Goal: Task Accomplishment & Management: Complete application form

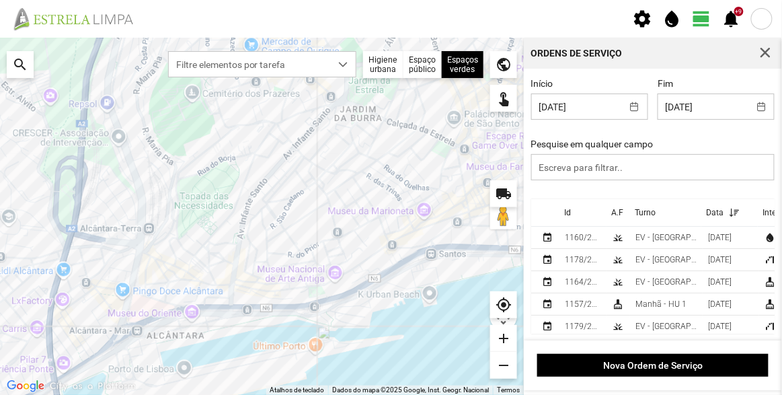
scroll to position [7, 57]
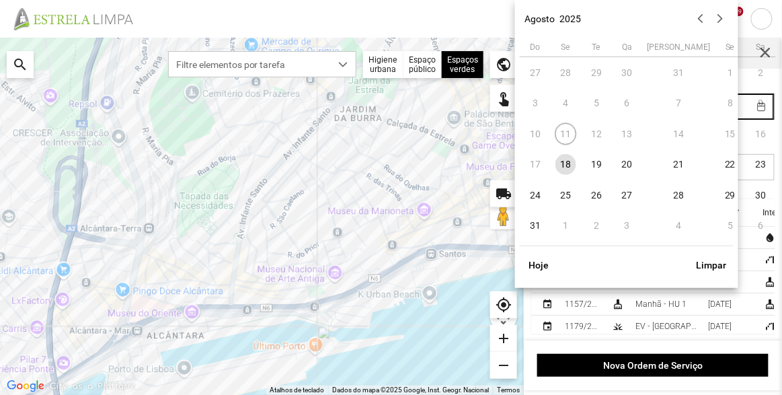
click at [693, 114] on body "settings water_drop view_day +9 notifications Para navegar no mapa com gestos d…" at bounding box center [391, 197] width 782 height 395
click at [717, 267] on button "Limpar" at bounding box center [712, 265] width 44 height 23
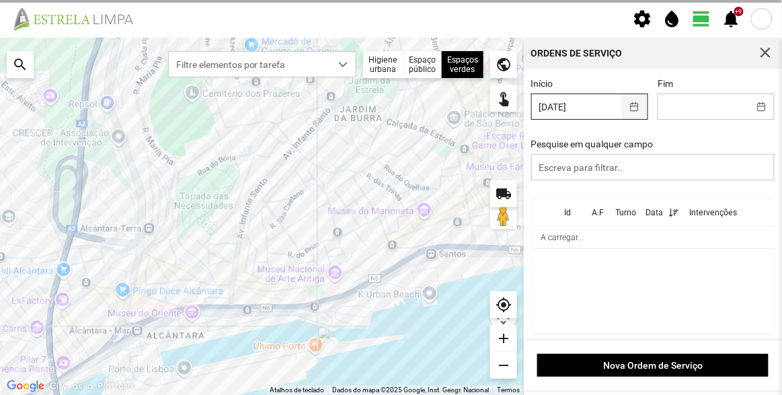
click at [623, 104] on button "button" at bounding box center [635, 106] width 26 height 25
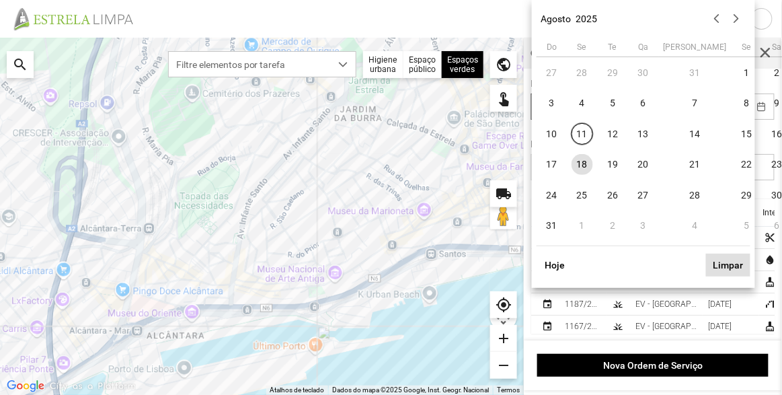
click at [723, 260] on button "Limpar" at bounding box center [728, 265] width 44 height 23
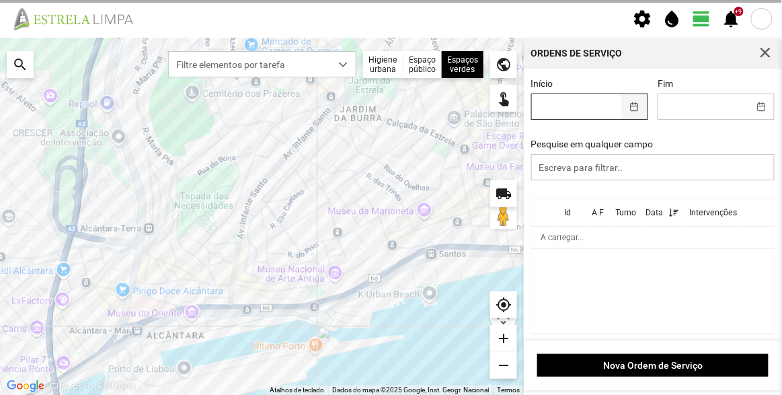
click at [622, 115] on button "button" at bounding box center [635, 106] width 26 height 25
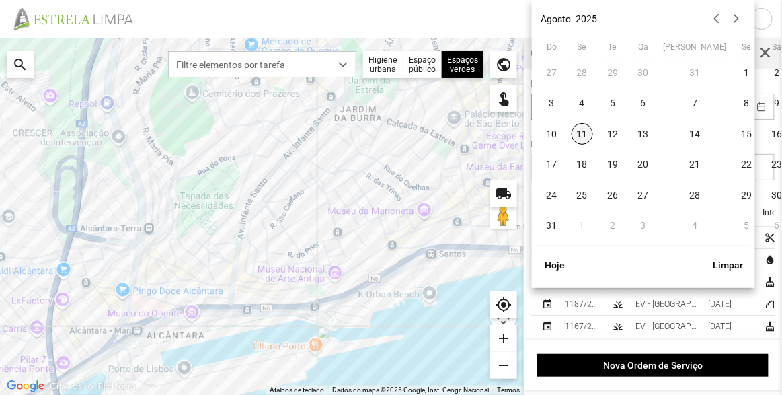
click at [585, 134] on span "11" at bounding box center [583, 134] width 22 height 22
type input "[DATE]"
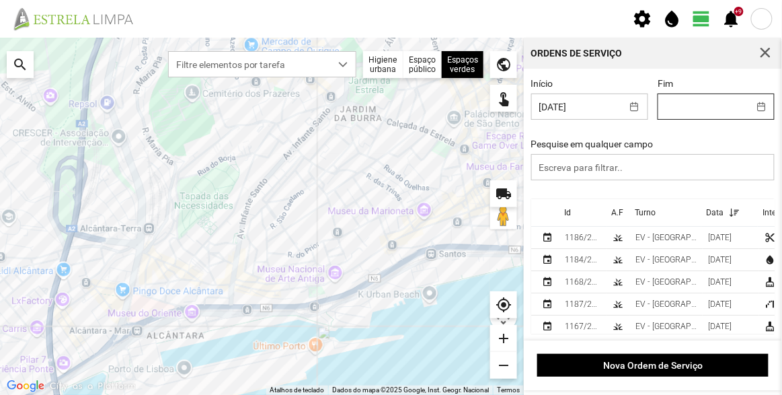
click at [688, 118] on body "settings water_drop view_day +9 notifications Para navegar no mapa com gestos d…" at bounding box center [391, 197] width 782 height 395
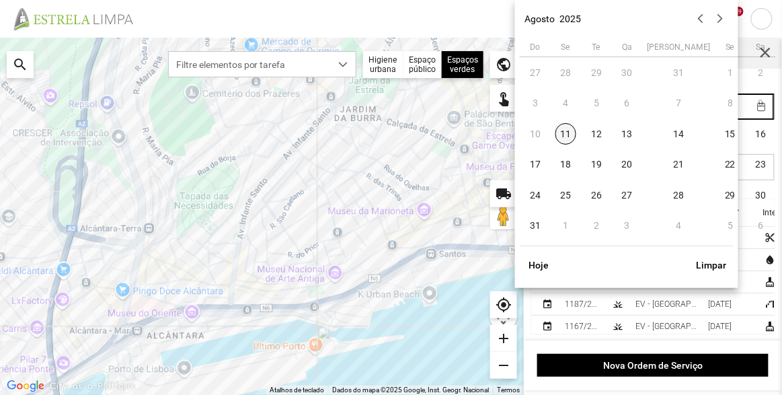
click at [569, 131] on span "11" at bounding box center [567, 134] width 22 height 22
type input "[DATE]"
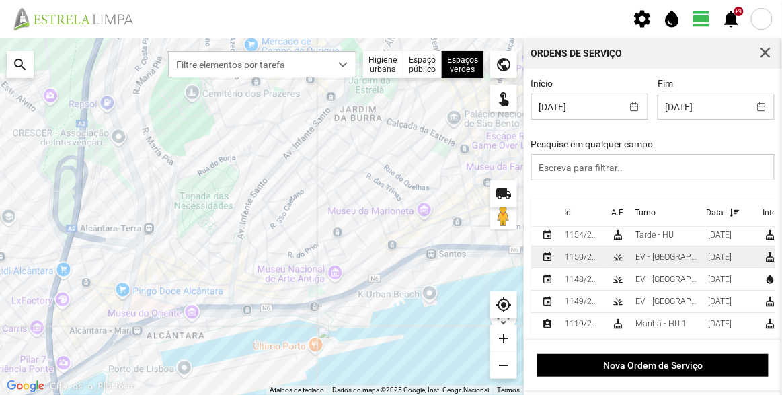
scroll to position [0, 0]
click at [671, 262] on div "EV - [GEOGRAPHIC_DATA] B" at bounding box center [667, 259] width 62 height 9
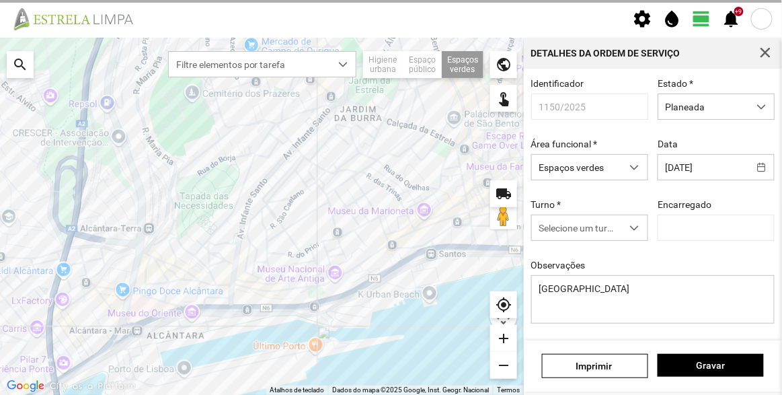
type input "[PERSON_NAME]"
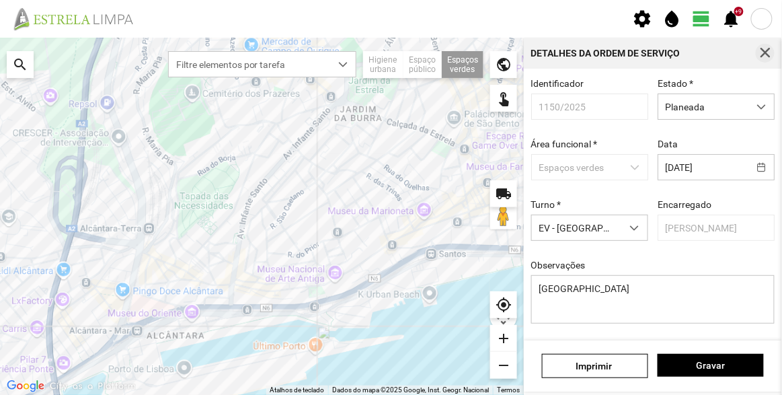
click at [763, 52] on span "button" at bounding box center [766, 53] width 12 height 12
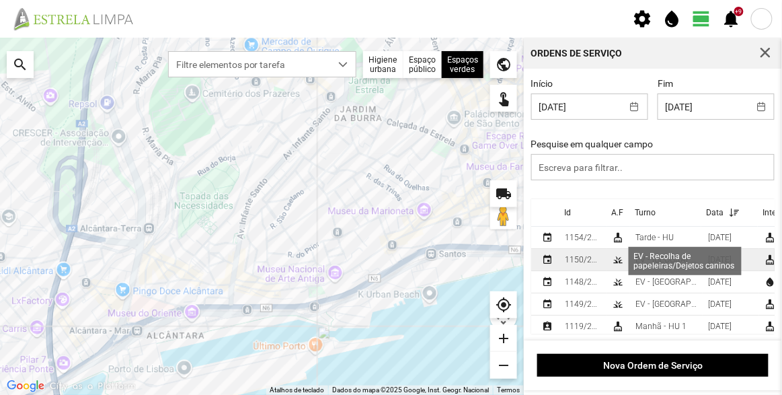
click at [765, 260] on div "cleaning_services" at bounding box center [770, 259] width 11 height 11
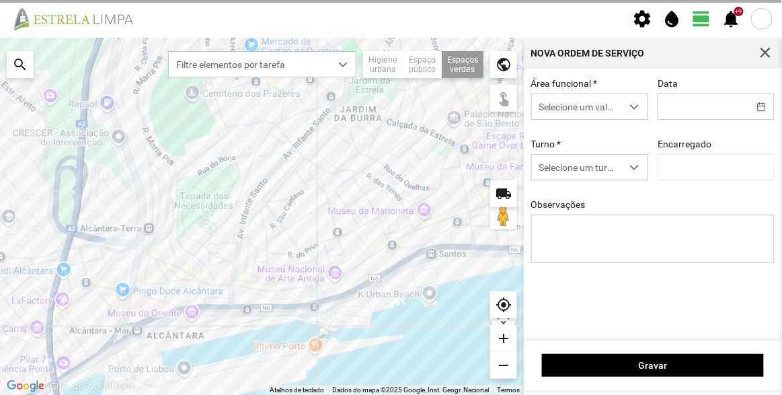
type input "[DATE]"
type input "[PERSON_NAME]"
type textarea "[GEOGRAPHIC_DATA]"
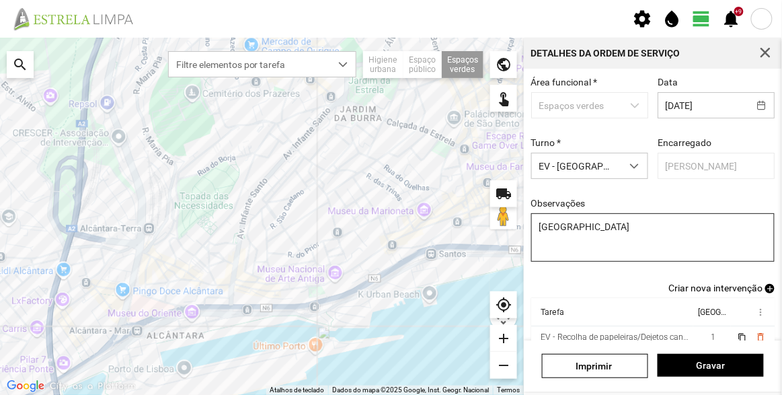
scroll to position [117, 0]
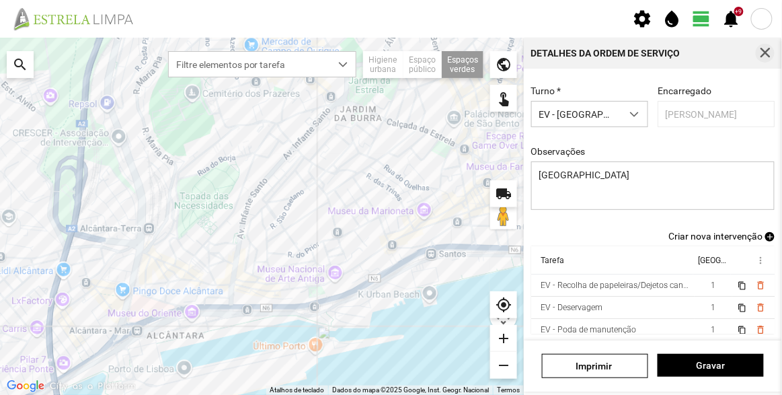
click at [767, 53] on span "button" at bounding box center [766, 53] width 12 height 12
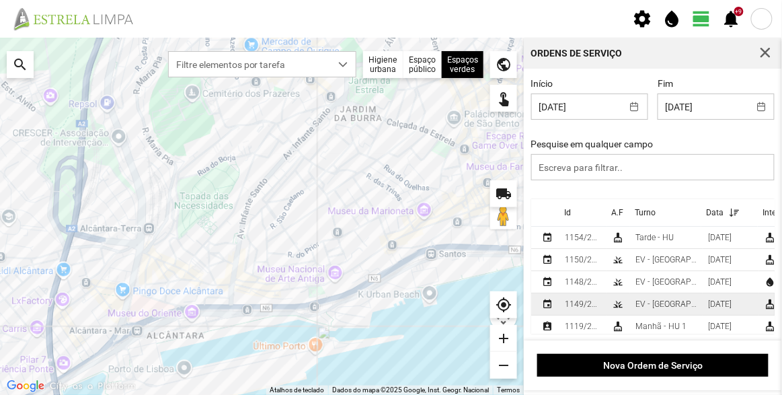
click at [716, 304] on div "[DATE]" at bounding box center [720, 303] width 24 height 9
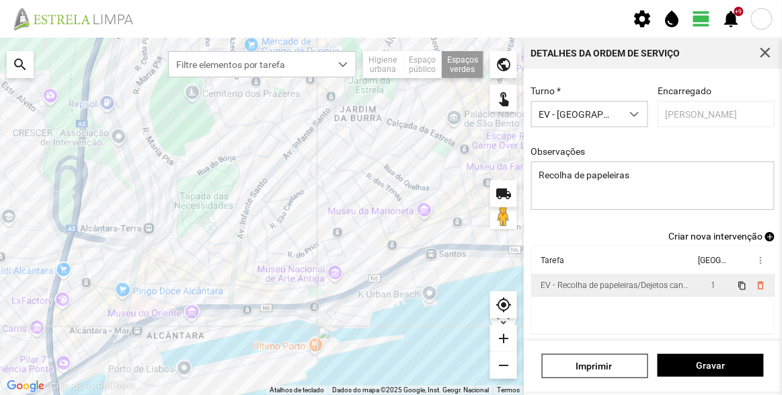
click at [640, 281] on div "EV - Recolha de papeleiras/Dejetos caninos" at bounding box center [615, 285] width 149 height 9
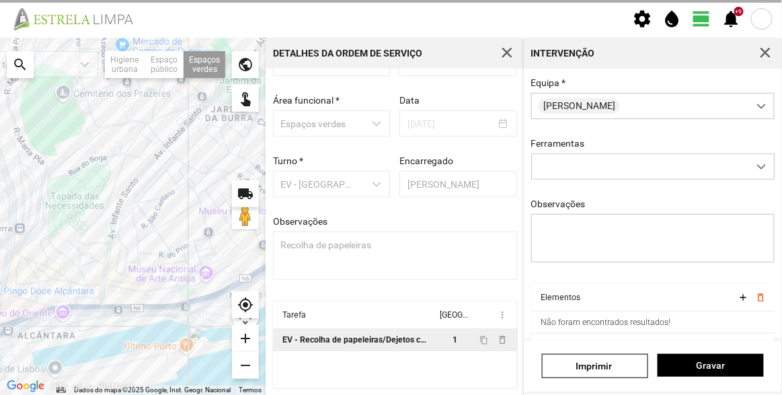
scroll to position [162, 0]
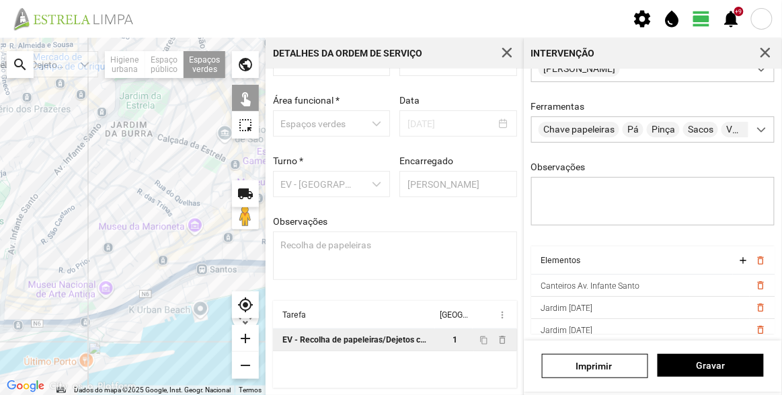
drag, startPoint x: 211, startPoint y: 188, endPoint x: 104, endPoint y: 204, distance: 108.1
click at [104, 204] on div at bounding box center [133, 216] width 266 height 357
click at [216, 254] on div at bounding box center [133, 216] width 266 height 357
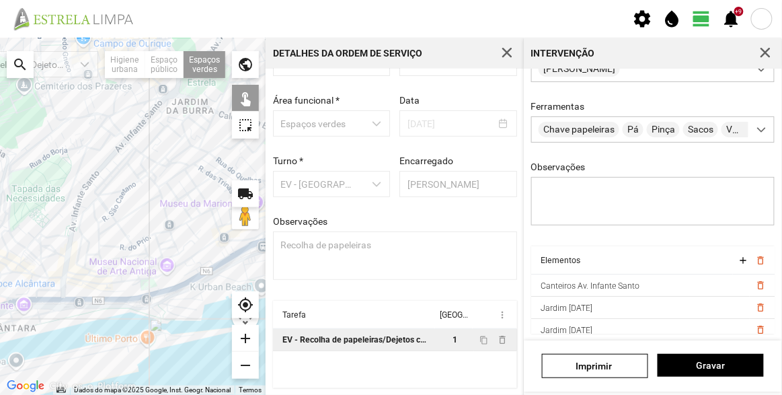
drag, startPoint x: 75, startPoint y: 244, endPoint x: 155, endPoint y: 211, distance: 86.2
click at [155, 211] on div at bounding box center [133, 216] width 266 height 357
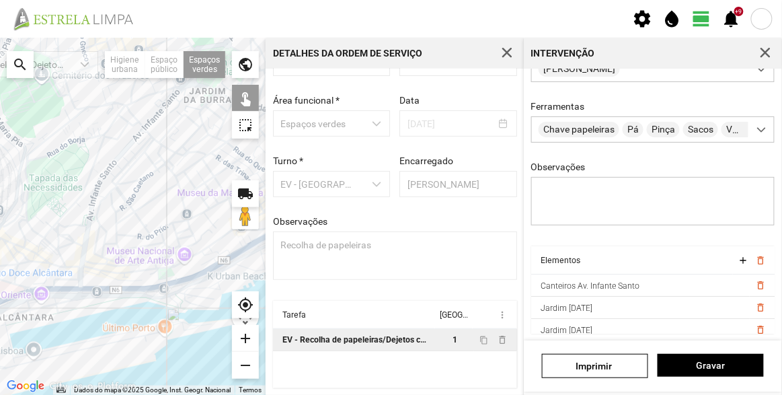
click at [38, 260] on div at bounding box center [133, 216] width 266 height 357
click at [75, 120] on div at bounding box center [133, 216] width 266 height 357
click at [129, 137] on div at bounding box center [133, 216] width 266 height 357
click at [135, 150] on div at bounding box center [133, 216] width 266 height 357
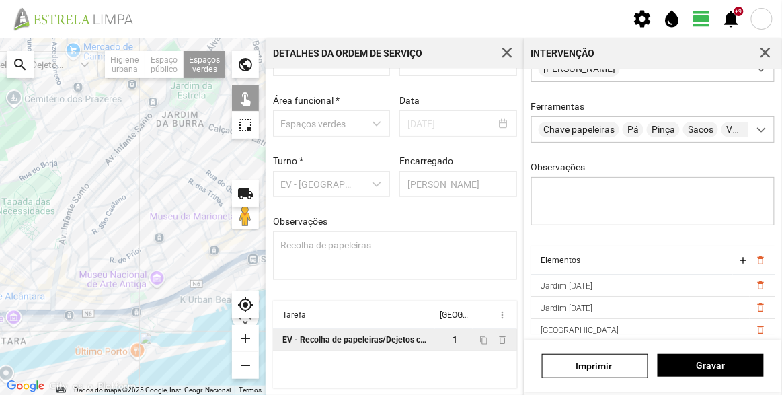
drag, startPoint x: 193, startPoint y: 143, endPoint x: 163, endPoint y: 166, distance: 37.8
click at [163, 166] on div at bounding box center [133, 216] width 266 height 357
click at [174, 123] on div at bounding box center [133, 216] width 266 height 357
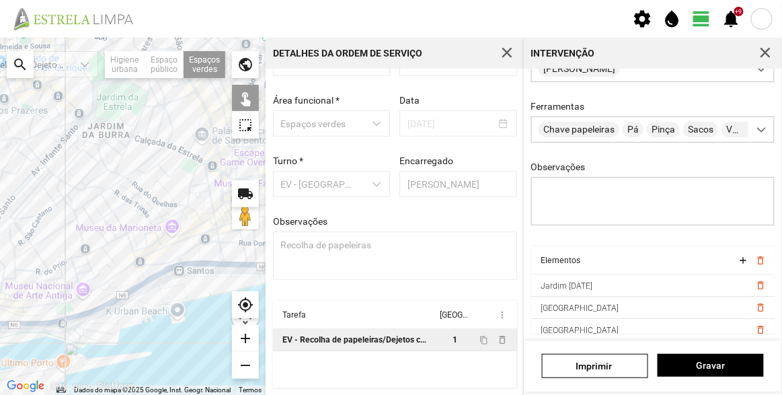
drag, startPoint x: 178, startPoint y: 163, endPoint x: 102, endPoint y: 177, distance: 76.5
click at [102, 177] on div at bounding box center [133, 216] width 266 height 357
click at [720, 362] on span "Gravar" at bounding box center [711, 365] width 92 height 11
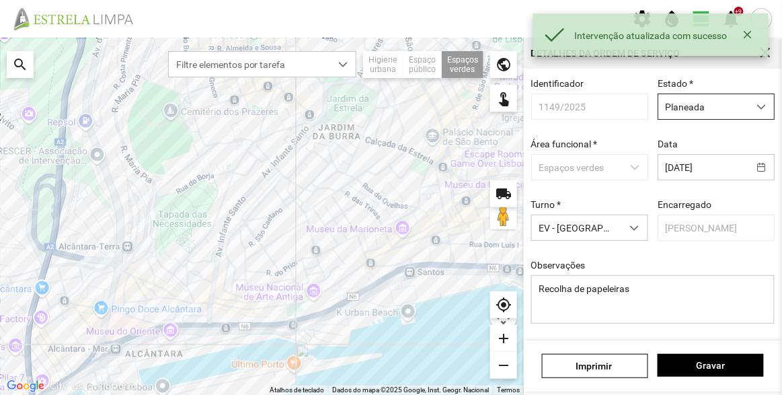
click at [703, 110] on span "Planeada" at bounding box center [704, 106] width 90 height 25
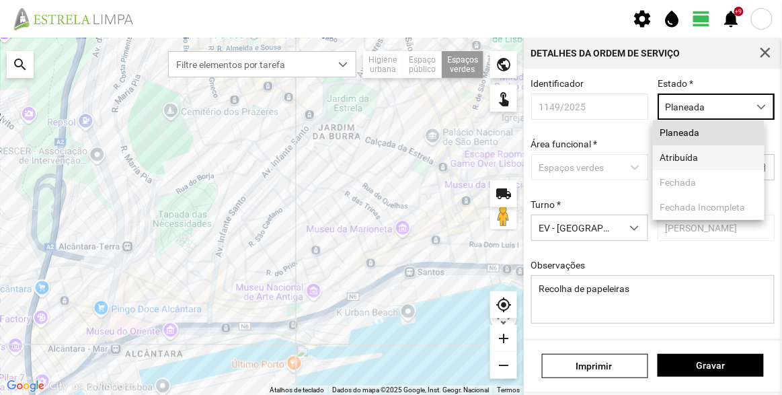
click at [691, 170] on li "Atribuída" at bounding box center [709, 157] width 112 height 25
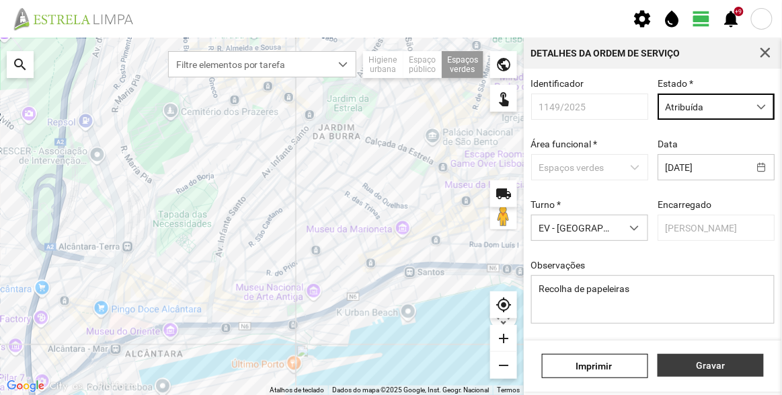
click at [722, 367] on span "Gravar" at bounding box center [711, 365] width 92 height 11
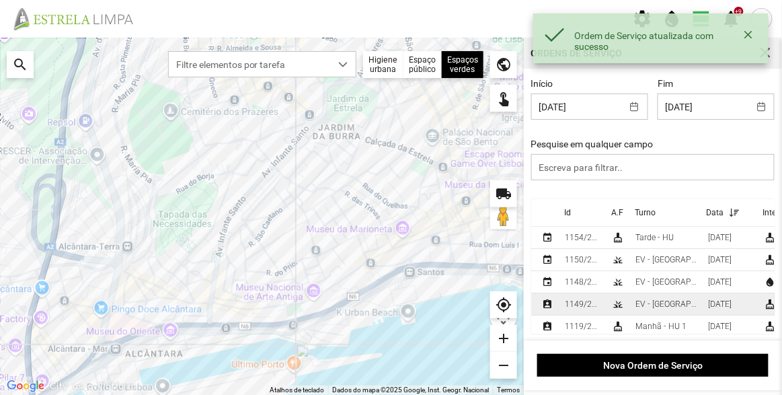
click at [621, 305] on div "grass" at bounding box center [618, 304] width 11 height 11
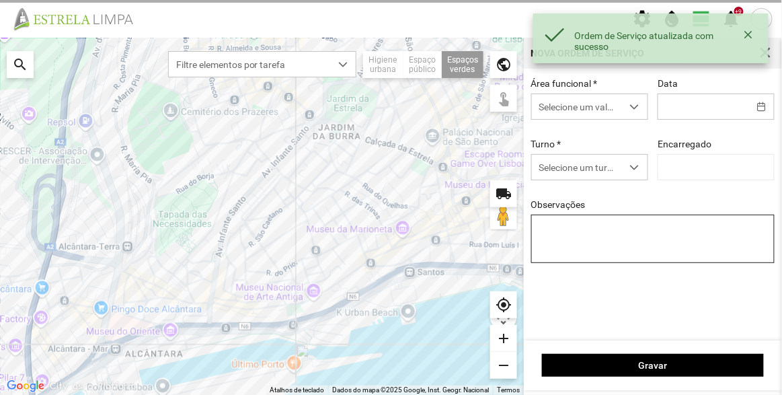
type input "[DATE]"
type input "[PERSON_NAME]"
type textarea "Recolha de papeleiras"
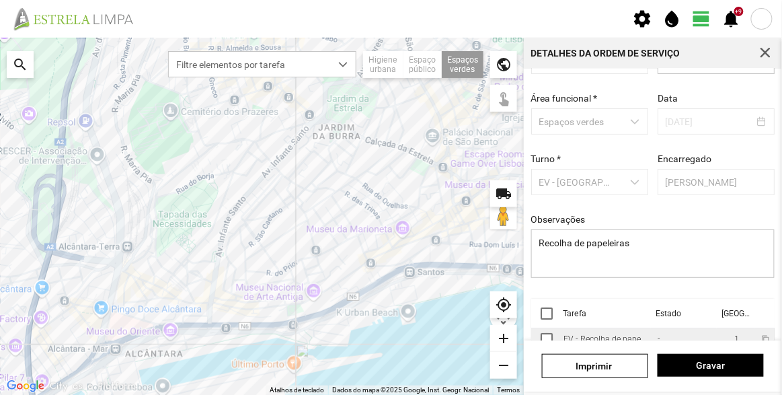
scroll to position [101, 0]
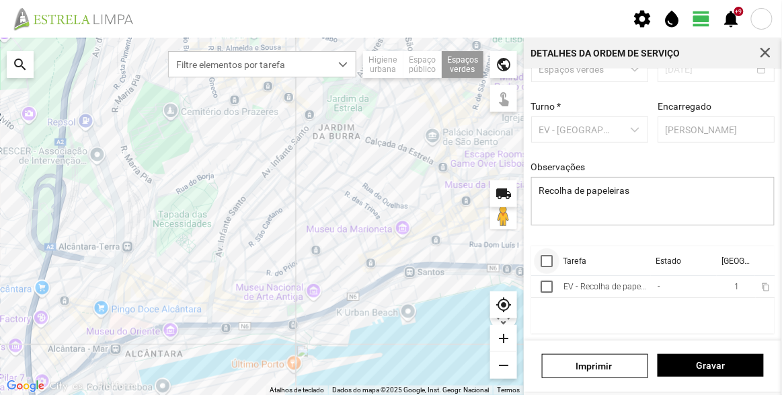
click at [548, 260] on div at bounding box center [547, 261] width 12 height 12
click at [756, 262] on span "more_vert" at bounding box center [761, 261] width 11 height 11
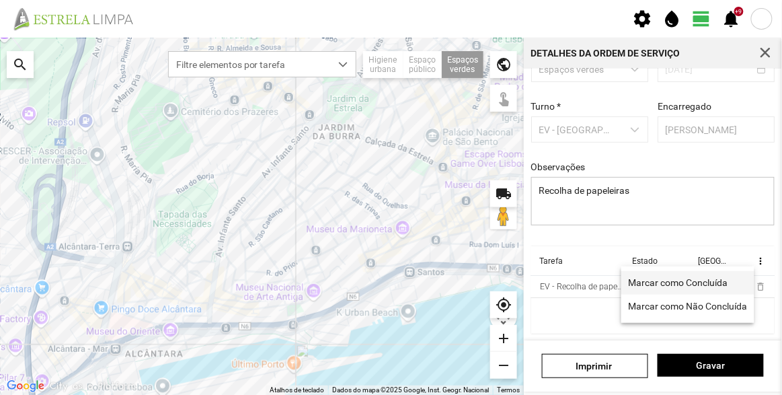
click at [694, 278] on span "Marcar como Concluída" at bounding box center [679, 282] width 100 height 9
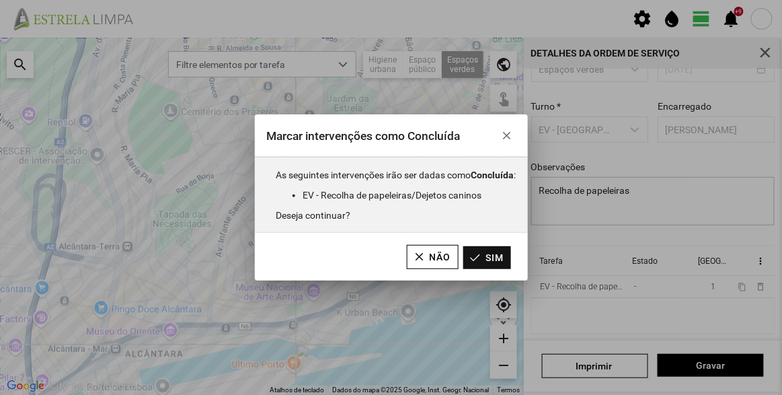
click at [500, 264] on button "Sim" at bounding box center [488, 257] width 48 height 23
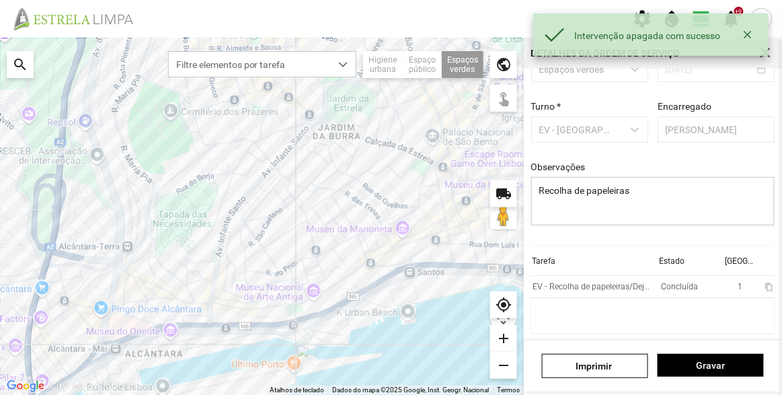
scroll to position [0, 0]
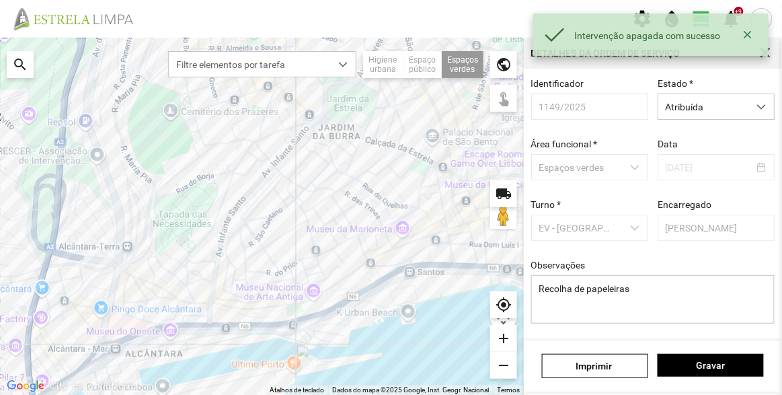
click at [704, 109] on span "Atribuída" at bounding box center [704, 106] width 90 height 25
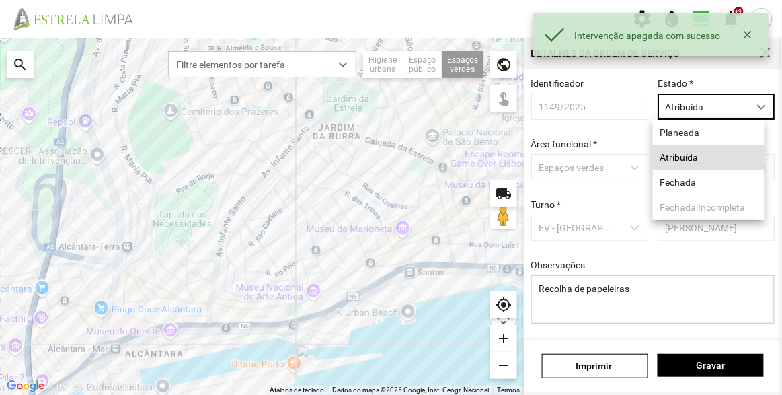
scroll to position [7, 57]
click at [686, 174] on li "Fechada" at bounding box center [709, 182] width 112 height 25
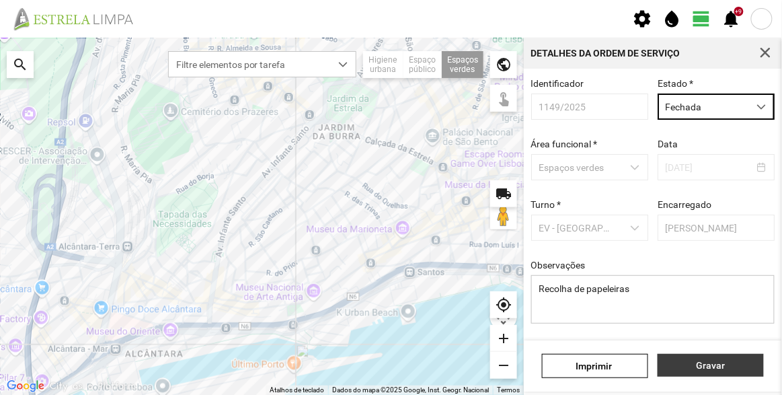
click at [735, 365] on span "Gravar" at bounding box center [711, 365] width 92 height 11
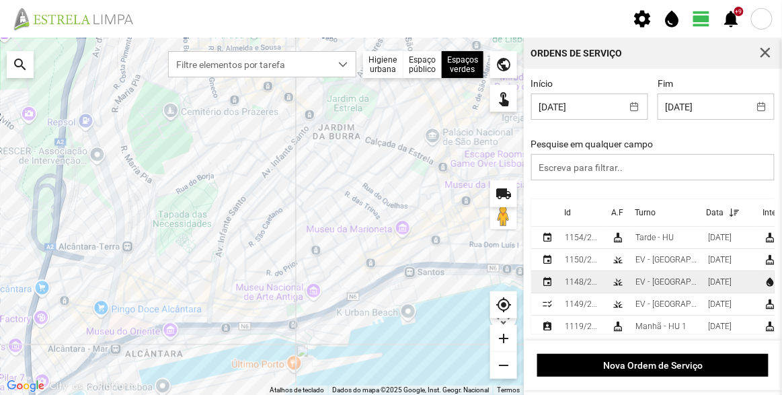
click at [726, 284] on div "[DATE]" at bounding box center [720, 281] width 24 height 9
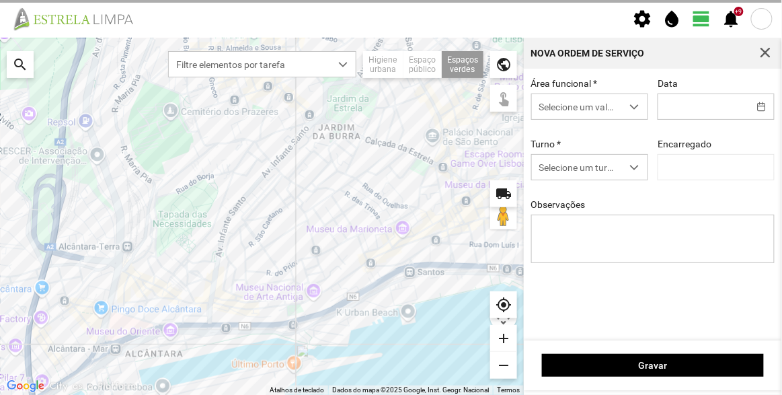
type input "[DATE]"
type input "[PERSON_NAME]"
type textarea "Sede e Viveiro, [GEOGRAPHIC_DATA] Antiga e Condomínio do Quelhas e Av. Infante …"
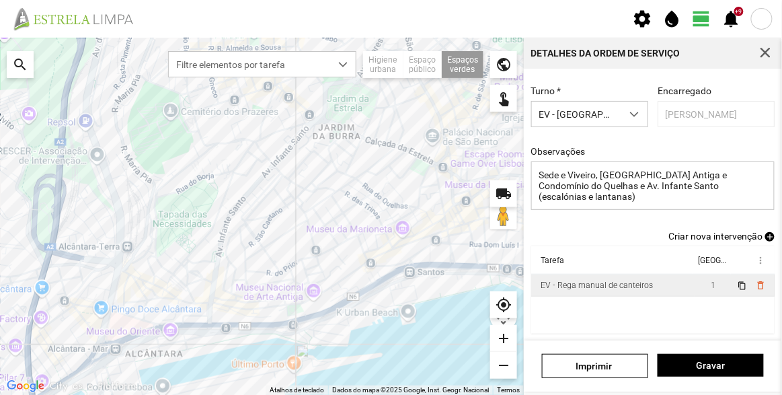
click at [634, 287] on div "EV - Rega manual de canteiros" at bounding box center [597, 285] width 112 height 9
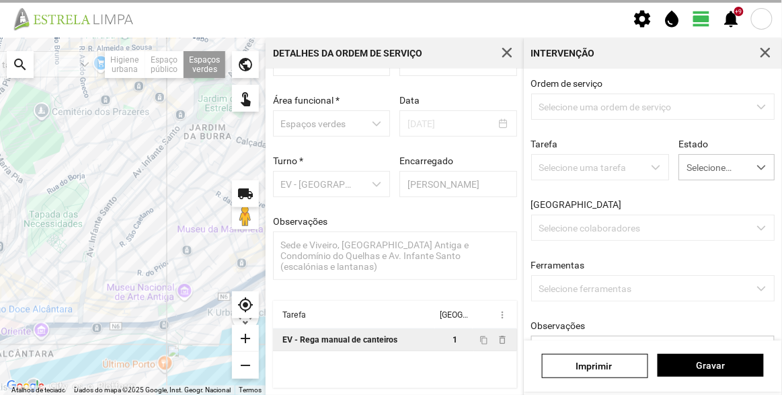
scroll to position [46, 0]
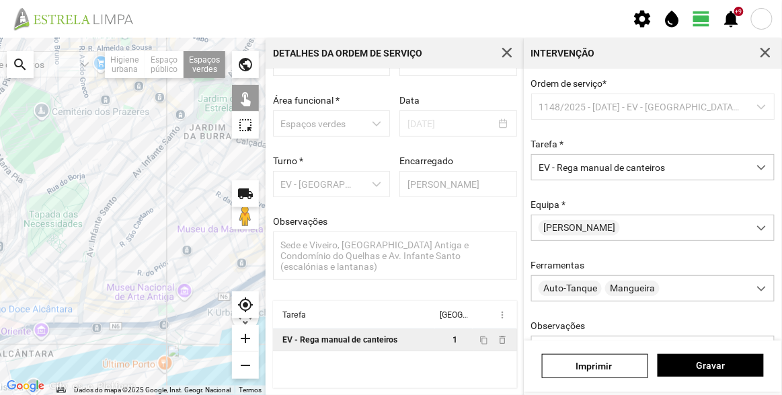
click at [129, 174] on div at bounding box center [133, 216] width 266 height 357
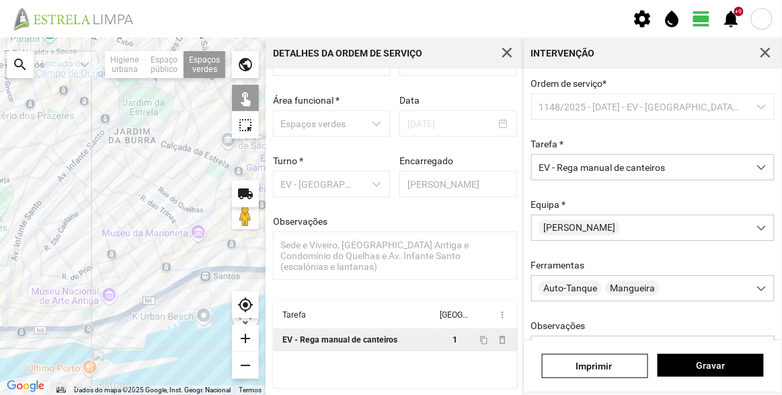
drag, startPoint x: 177, startPoint y: 240, endPoint x: 99, endPoint y: 244, distance: 78.1
click at [99, 244] on div at bounding box center [133, 216] width 266 height 357
click at [704, 365] on span "Gravar" at bounding box center [711, 365] width 92 height 11
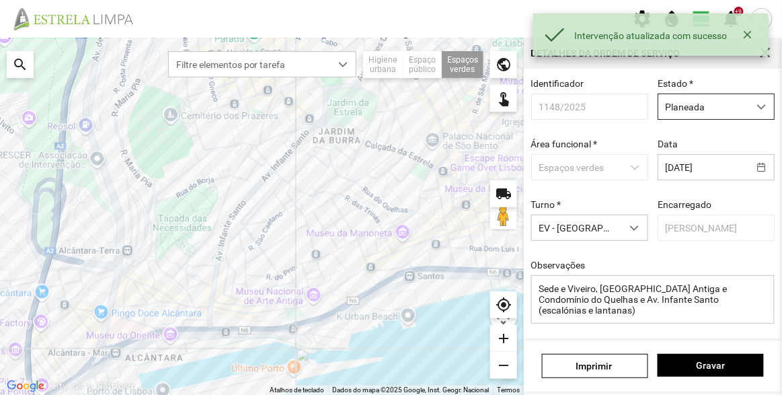
click at [718, 106] on span "Planeada" at bounding box center [704, 106] width 90 height 25
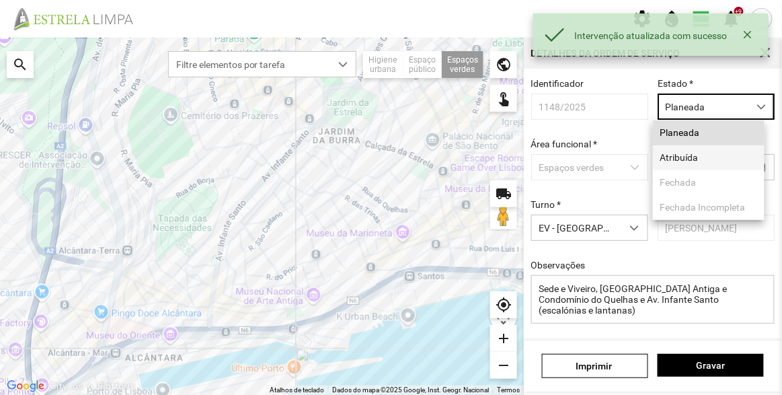
scroll to position [7, 57]
click at [686, 155] on li "Atribuída" at bounding box center [709, 157] width 112 height 25
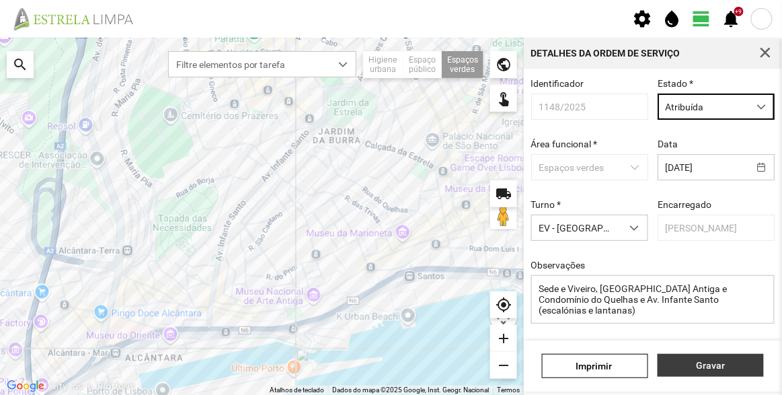
click at [712, 372] on button "Gravar" at bounding box center [711, 365] width 106 height 23
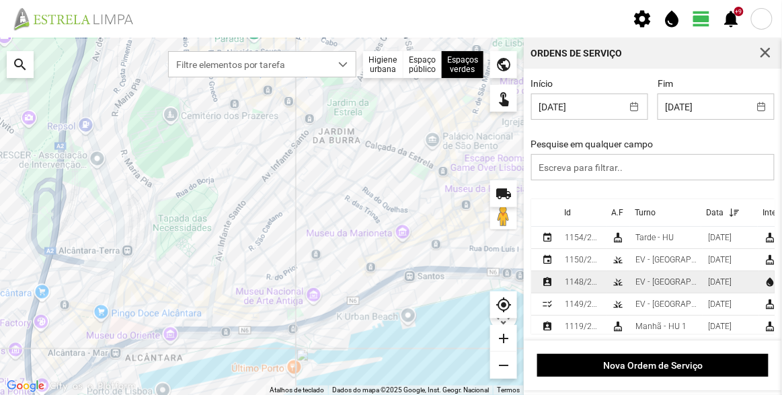
click at [649, 287] on div "EV - [GEOGRAPHIC_DATA] A" at bounding box center [667, 281] width 62 height 9
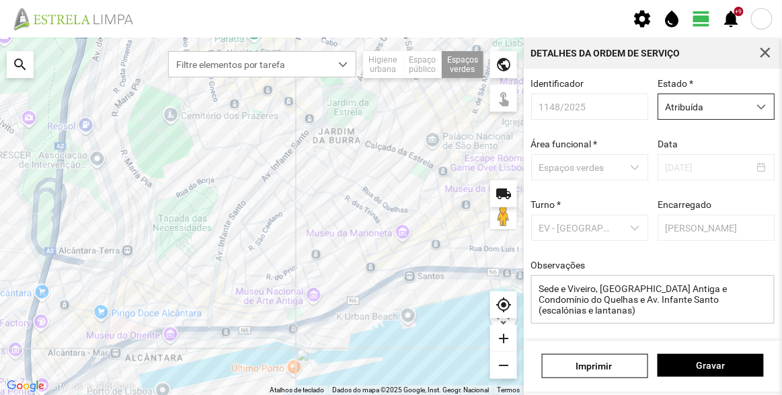
click at [673, 98] on span "Atribuída" at bounding box center [704, 106] width 90 height 25
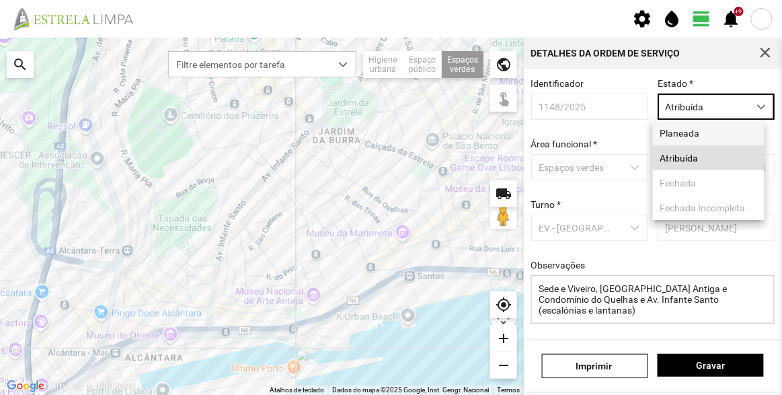
scroll to position [7, 57]
click at [699, 73] on div "Identificador 1148/2025 Estado * Atribuída Área funcional * Espaços verdes Data…" at bounding box center [653, 205] width 258 height 272
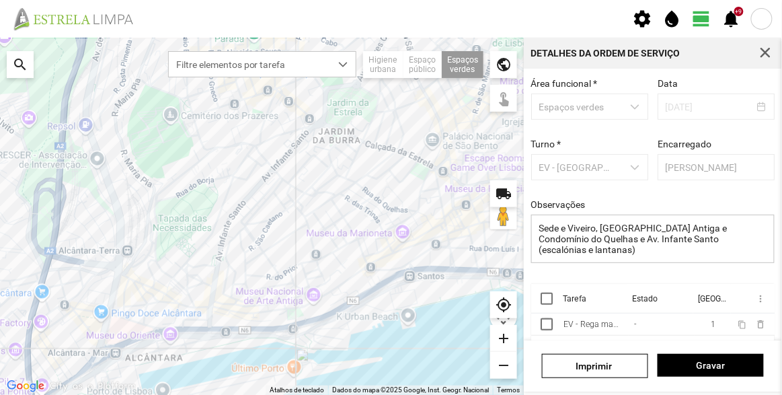
scroll to position [101, 0]
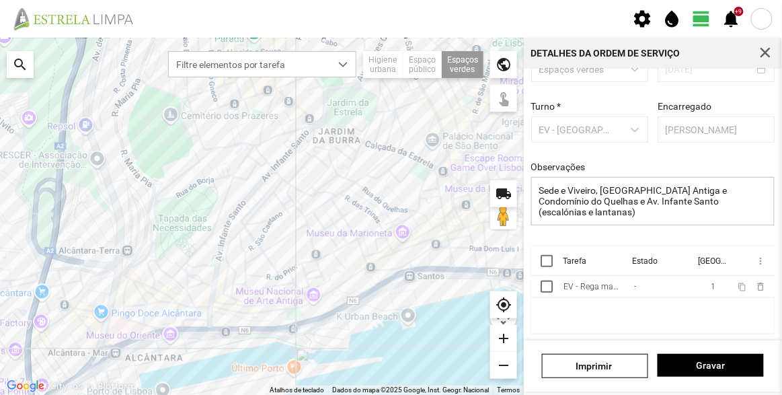
click at [548, 258] on div at bounding box center [547, 261] width 12 height 12
click at [755, 260] on span "more_vert" at bounding box center [760, 261] width 11 height 11
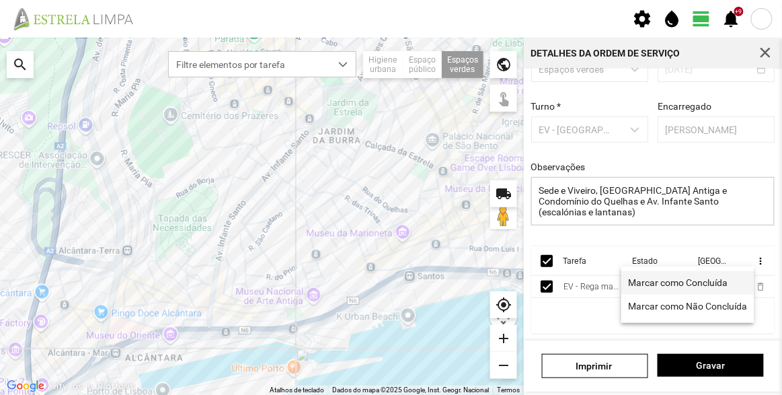
click at [694, 278] on span "Marcar como Concluída" at bounding box center [679, 282] width 100 height 9
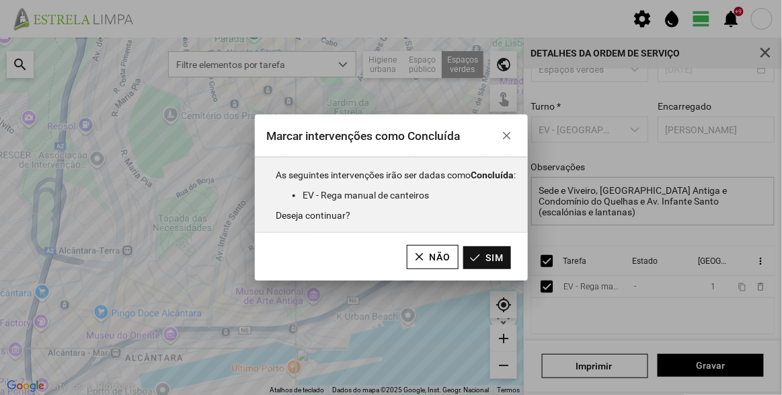
click at [484, 256] on button "Sim" at bounding box center [488, 257] width 48 height 23
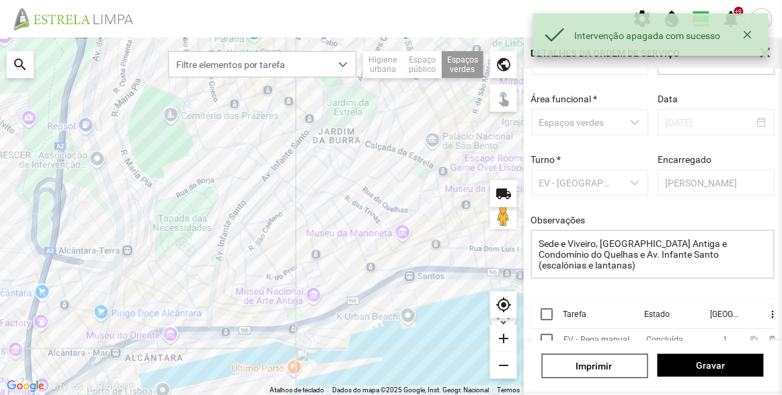
scroll to position [0, 0]
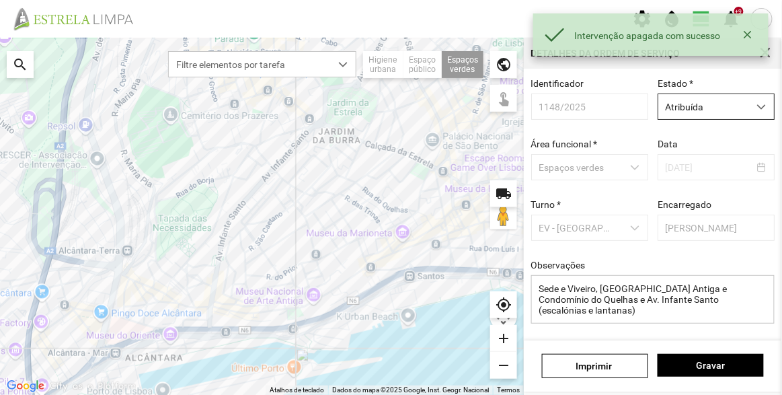
click at [698, 105] on span "Atribuída" at bounding box center [704, 106] width 90 height 25
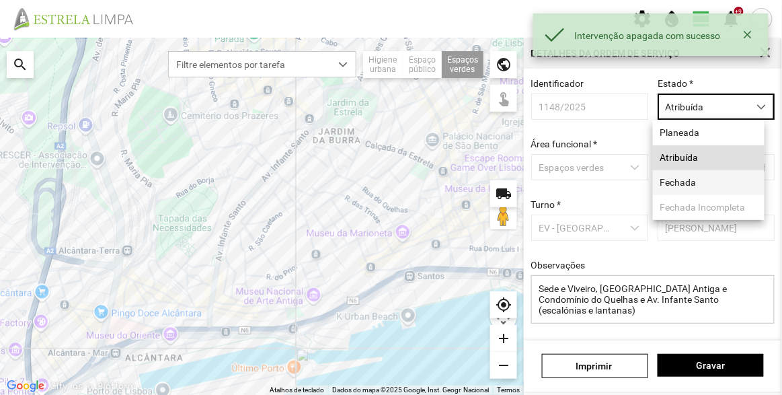
click at [695, 186] on li "Fechada" at bounding box center [709, 182] width 112 height 25
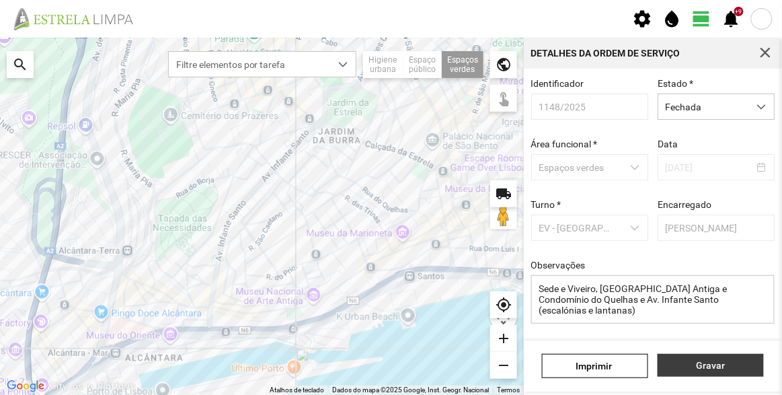
click at [718, 370] on span "Gravar" at bounding box center [711, 365] width 92 height 11
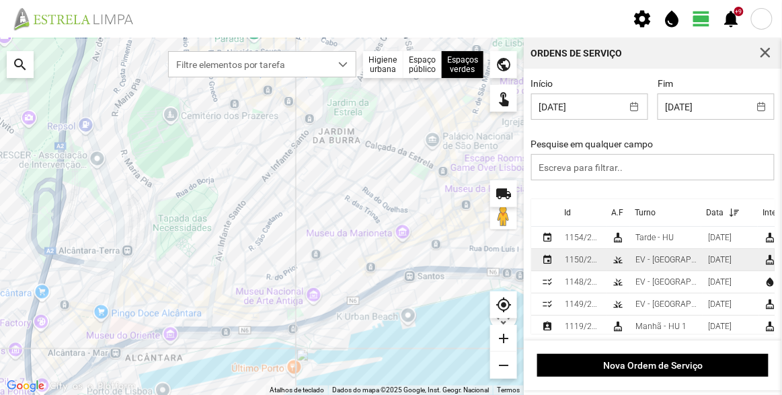
click at [668, 256] on div "EV - [GEOGRAPHIC_DATA] B" at bounding box center [667, 259] width 62 height 9
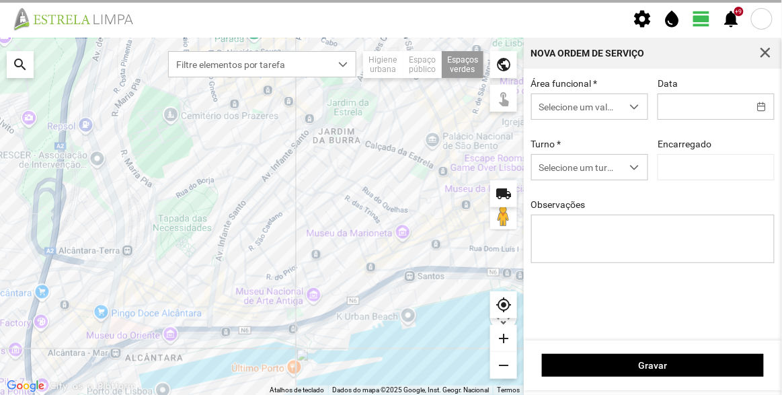
type input "[DATE]"
type input "[PERSON_NAME]"
type textarea "[GEOGRAPHIC_DATA]"
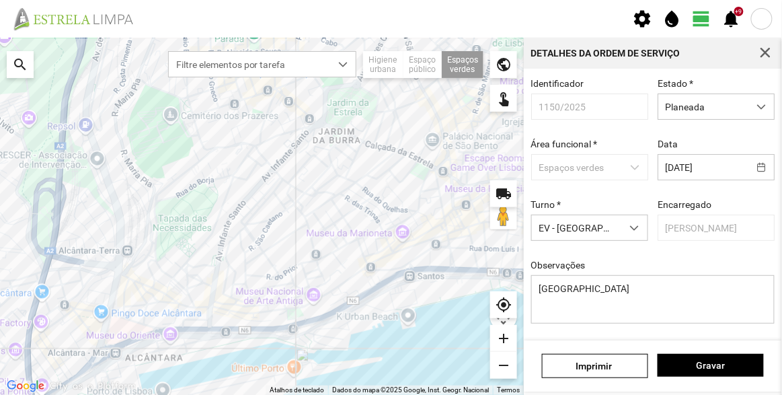
scroll to position [117, 0]
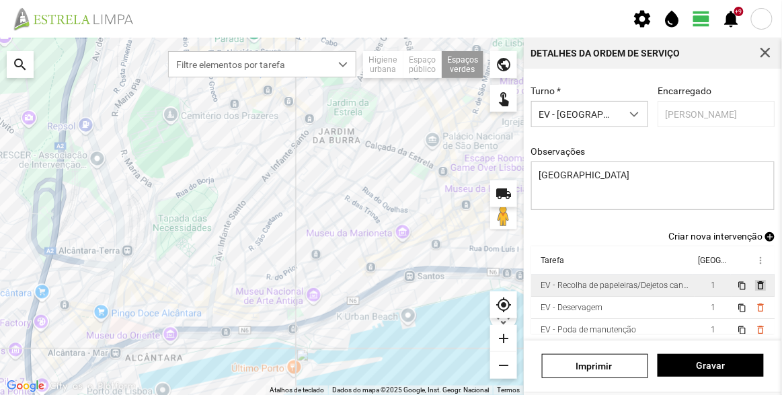
click at [755, 287] on span "delete_outline" at bounding box center [760, 285] width 11 height 11
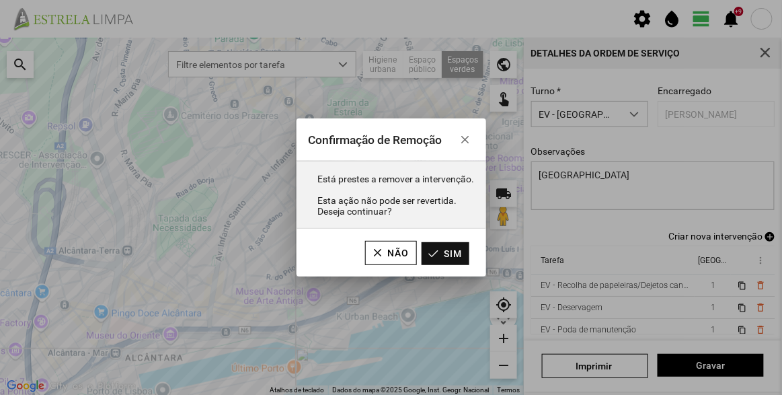
click at [466, 258] on button "Sim" at bounding box center [446, 253] width 48 height 23
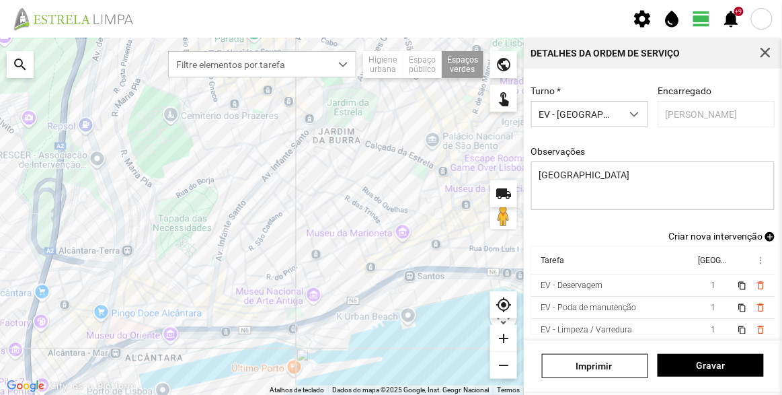
click at [711, 233] on span "Criar nova intervenção" at bounding box center [716, 236] width 94 height 11
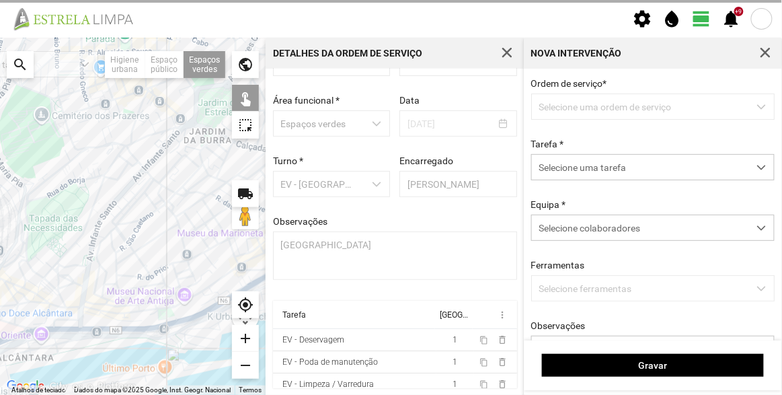
scroll to position [46, 0]
click at [606, 168] on span "Selecione uma tarefa" at bounding box center [640, 167] width 217 height 25
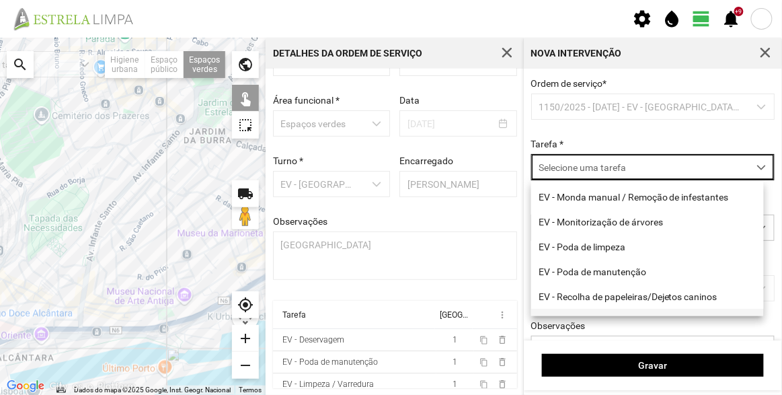
scroll to position [172, 0]
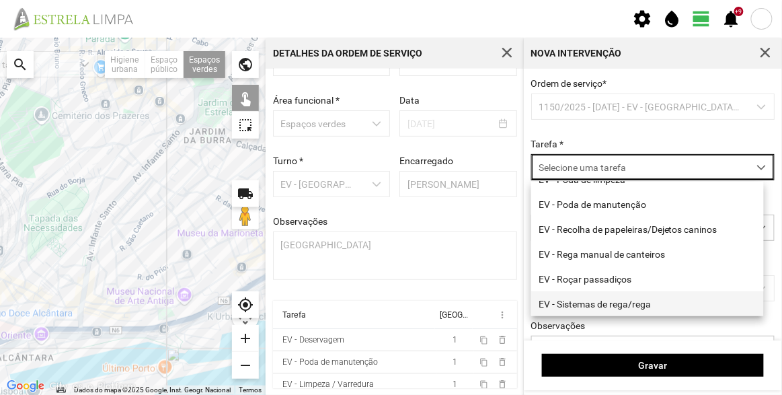
click at [618, 305] on li "EV - Sistemas de rega/rega" at bounding box center [648, 303] width 233 height 25
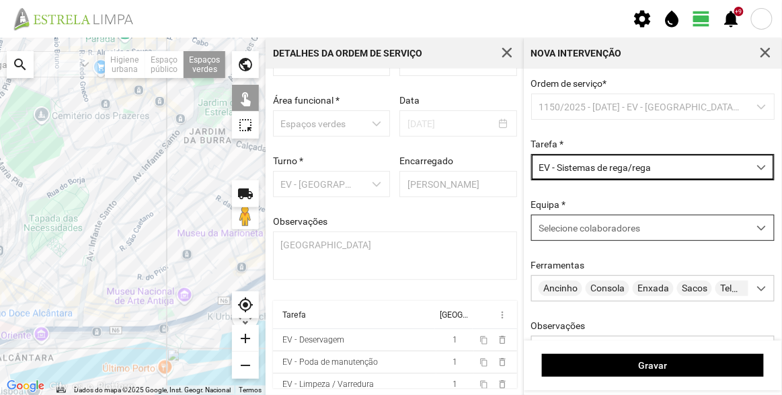
click at [614, 219] on div "Selecione colaboradores" at bounding box center [640, 227] width 217 height 25
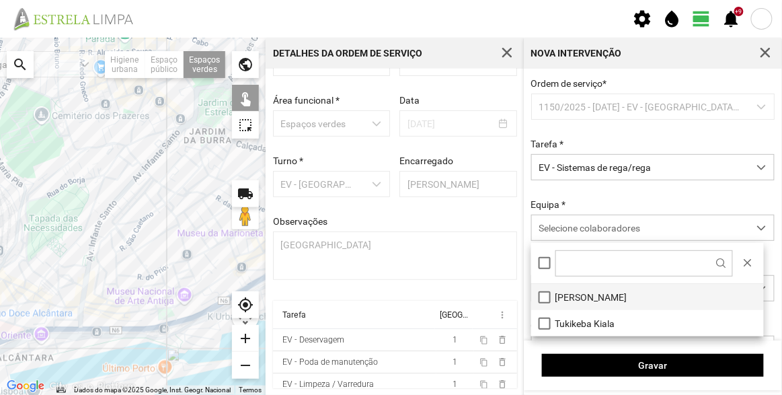
click at [601, 289] on li "[PERSON_NAME]" at bounding box center [648, 297] width 233 height 26
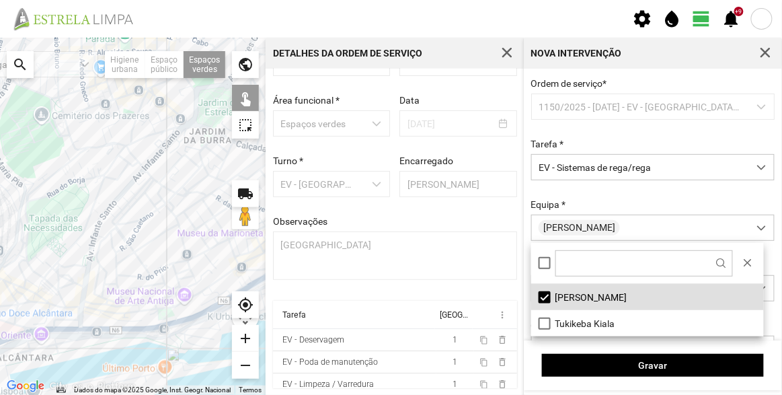
click at [618, 197] on div "Ordem de serviço * 1150/2025 - [DATE] - EV - [GEOGRAPHIC_DATA] B Tarefa * EV - …" at bounding box center [654, 241] width 254 height 327
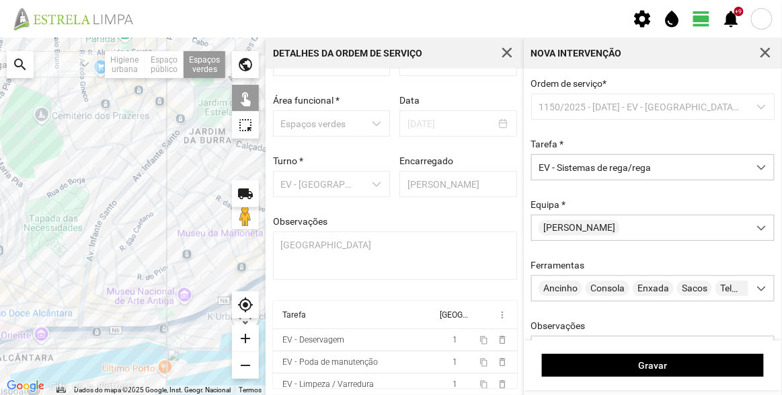
click at [65, 131] on div at bounding box center [133, 216] width 266 height 357
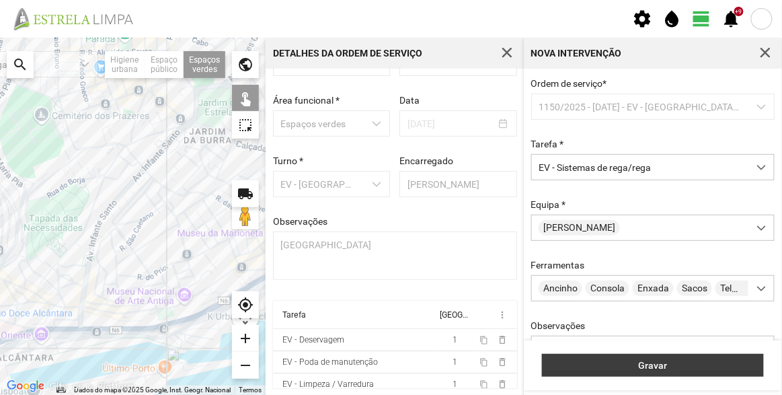
click at [663, 367] on span "Gravar" at bounding box center [654, 365] width 208 height 11
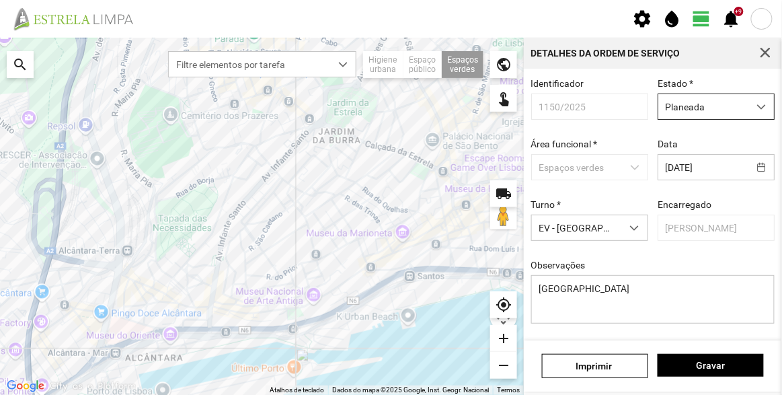
click at [682, 101] on span "Planeada" at bounding box center [704, 106] width 90 height 25
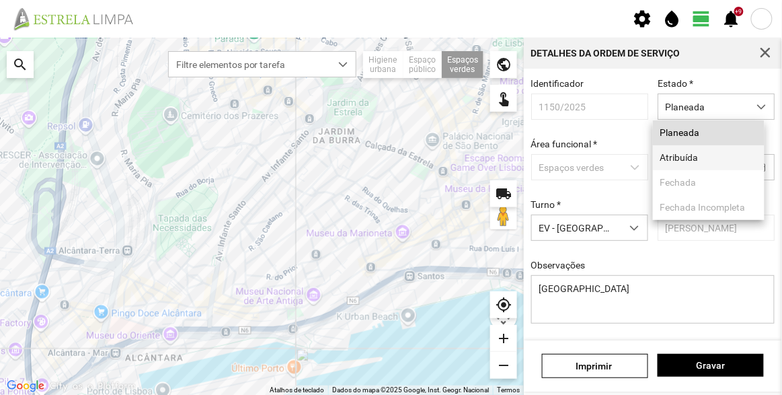
click at [689, 153] on li "Atribuída" at bounding box center [709, 157] width 112 height 25
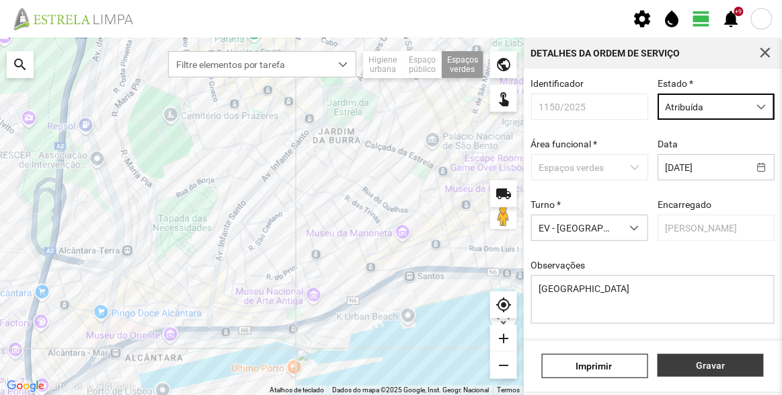
click at [718, 377] on button "Gravar" at bounding box center [711, 365] width 106 height 23
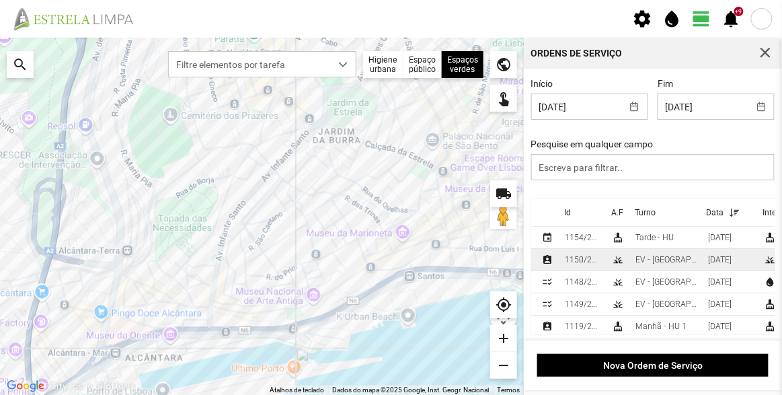
click at [645, 261] on div "EV - [GEOGRAPHIC_DATA] B" at bounding box center [667, 259] width 62 height 9
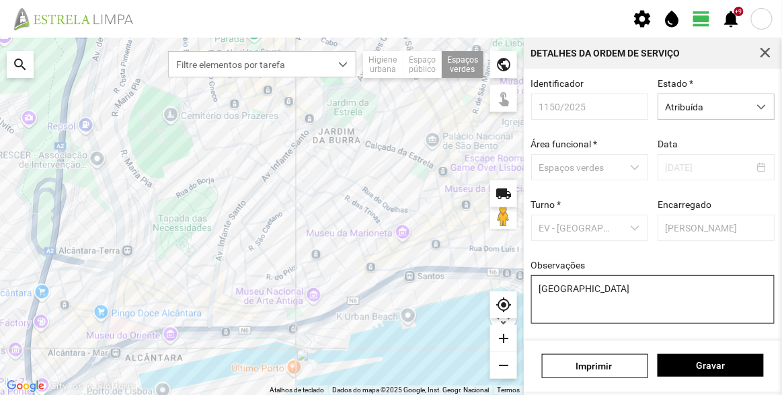
scroll to position [101, 0]
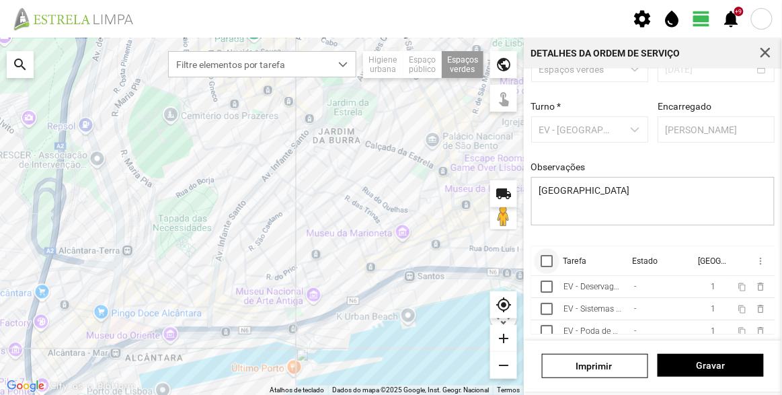
click at [548, 264] on div at bounding box center [547, 261] width 12 height 12
click at [755, 259] on span "more_vert" at bounding box center [760, 261] width 11 height 11
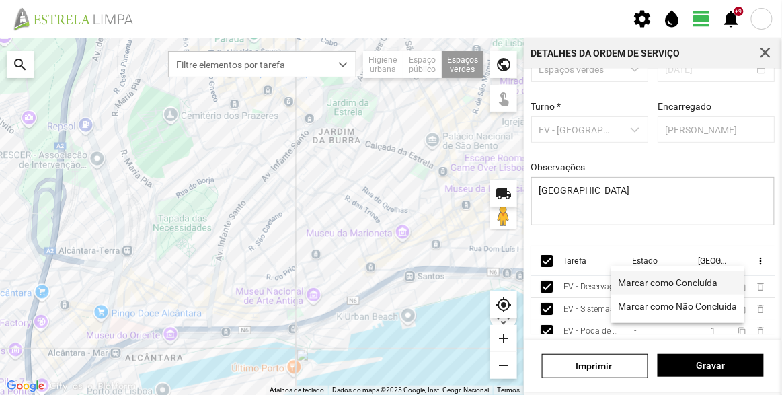
click at [634, 281] on span "Marcar como Concluída" at bounding box center [668, 282] width 100 height 9
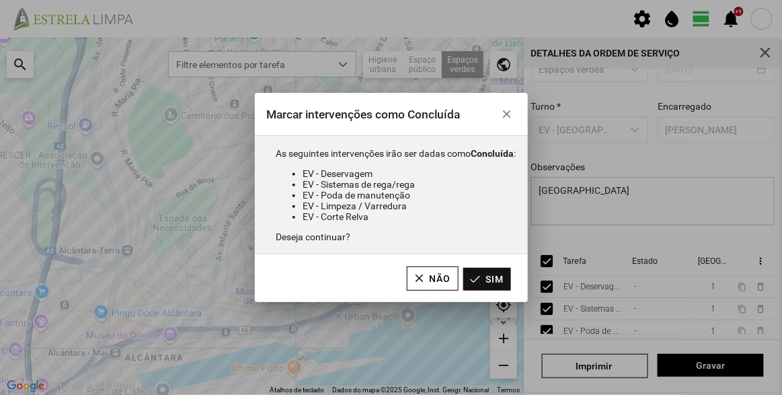
click at [486, 281] on button "Sim" at bounding box center [488, 279] width 48 height 23
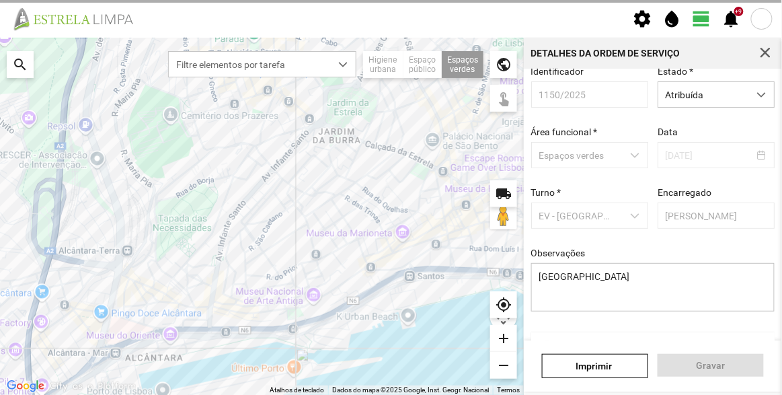
scroll to position [0, 0]
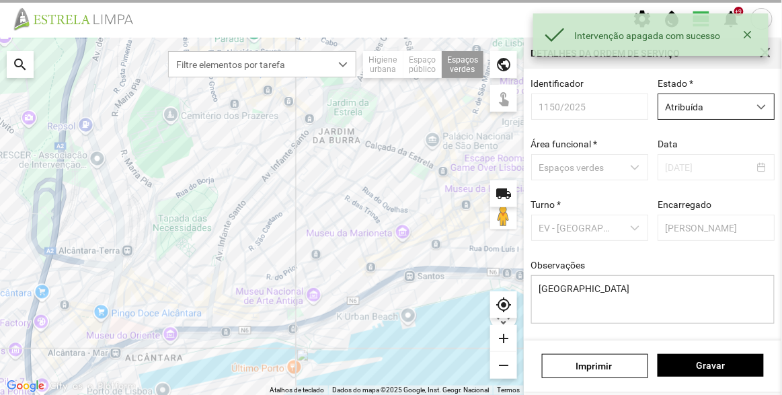
click at [693, 114] on span "Atribuída" at bounding box center [704, 106] width 90 height 25
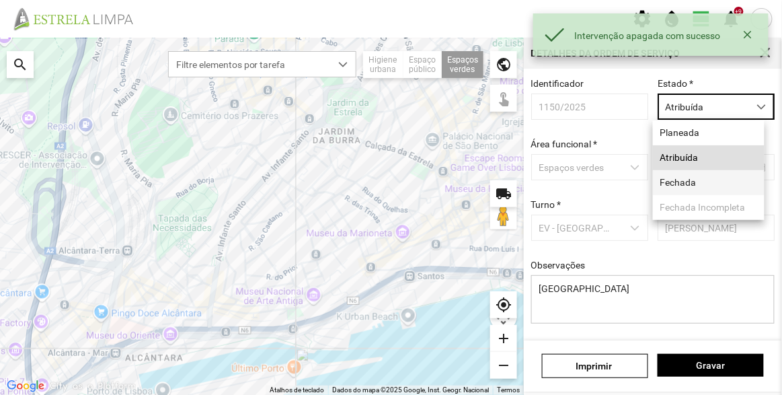
click at [694, 178] on li "Fechada" at bounding box center [709, 182] width 112 height 25
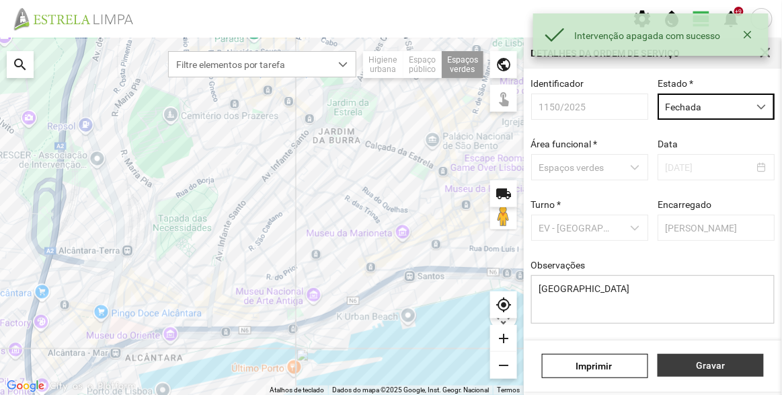
click at [721, 366] on span "Gravar" at bounding box center [711, 365] width 92 height 11
